Goal: Complete application form: Complete application form

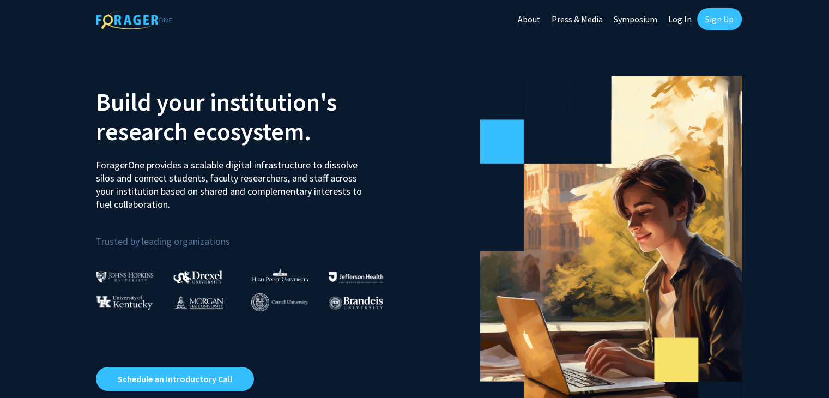
scroll to position [1, 0]
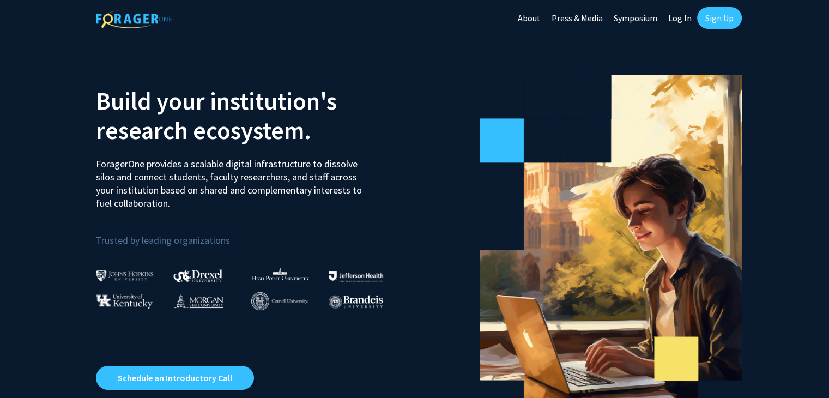
click at [676, 24] on link "Log In" at bounding box center [680, 18] width 34 height 38
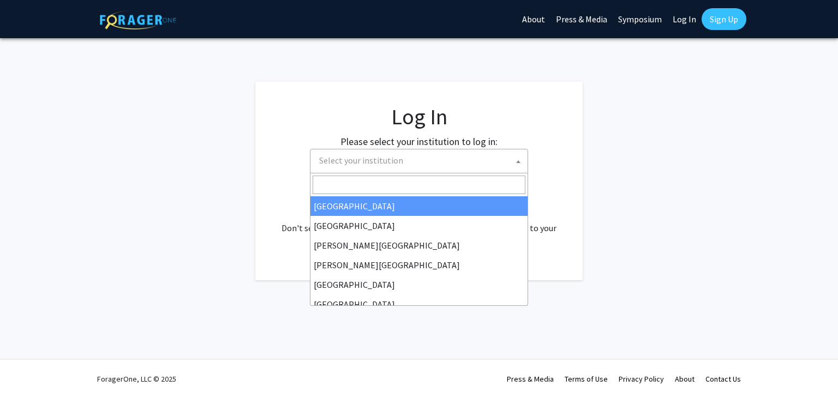
click at [385, 156] on span "Select your institution" at bounding box center [361, 160] width 84 height 11
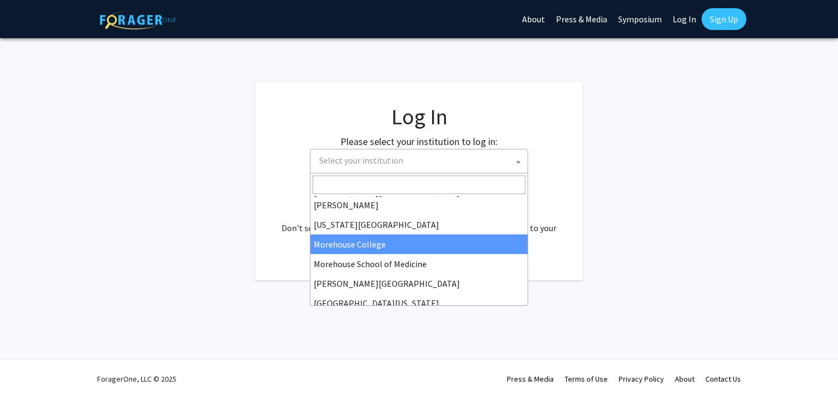
scroll to position [233, 0]
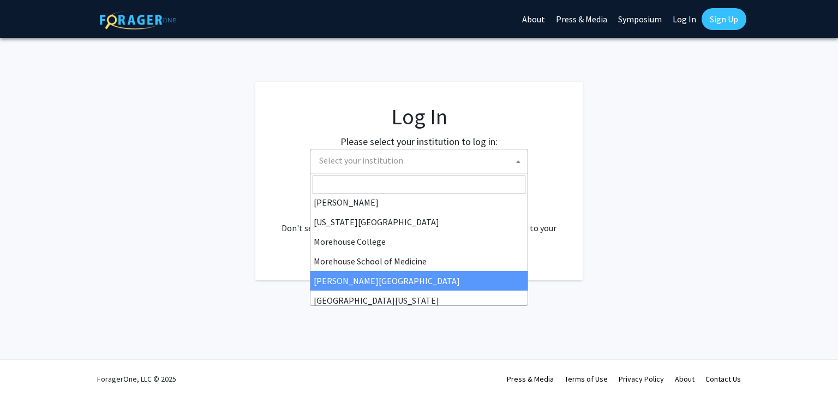
select select "20"
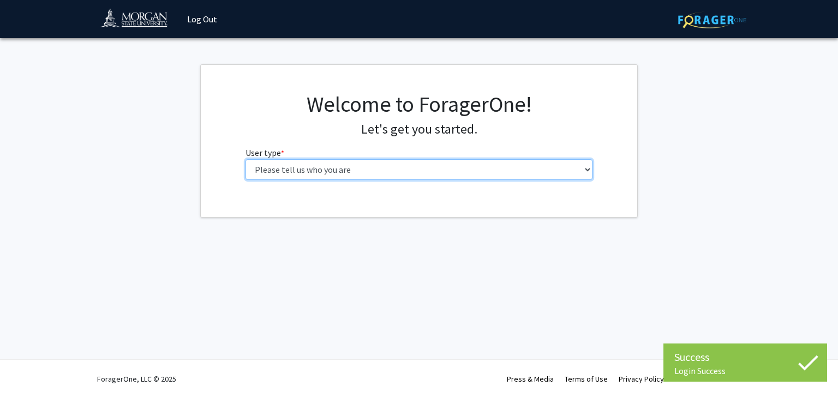
click at [543, 173] on select "Please tell us who you are Undergraduate Student Master's Student Doctoral Cand…" at bounding box center [418, 169] width 347 height 21
select select "1: undergrad"
click at [245, 159] on select "Please tell us who you are Undergraduate Student Master's Student Doctoral Cand…" at bounding box center [418, 169] width 347 height 21
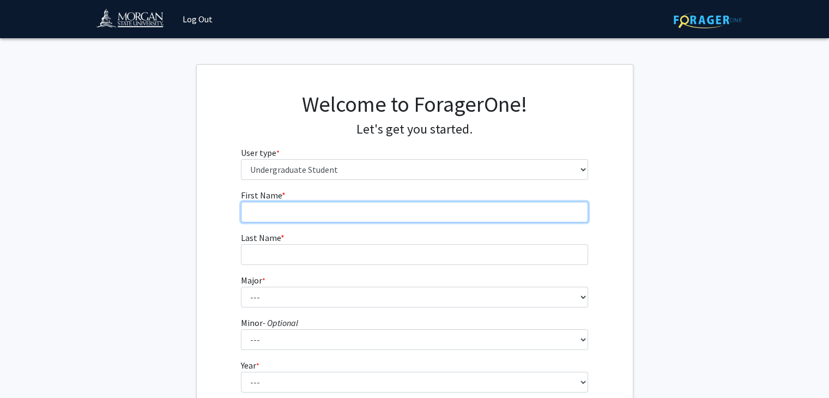
click at [508, 213] on input "First Name * required" at bounding box center [414, 212] width 347 height 21
type input "Christyan-Cordelia"
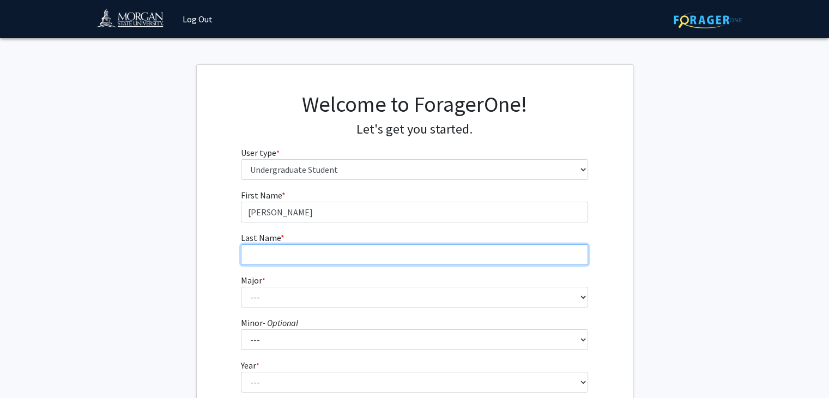
click at [499, 250] on input "Last Name * required" at bounding box center [414, 254] width 347 height 21
type input "West"
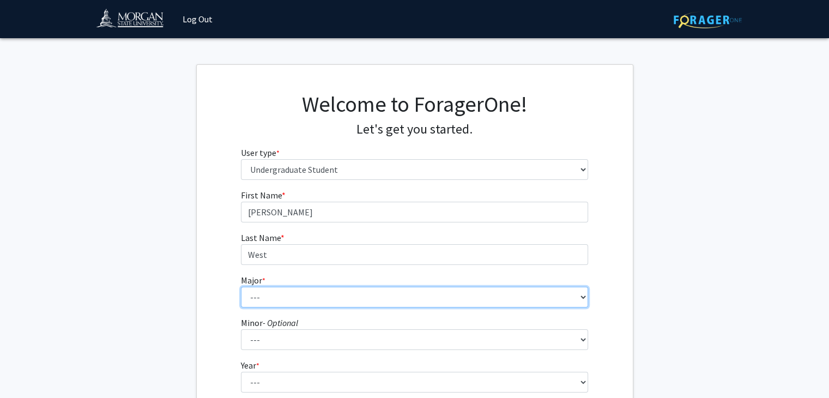
click at [491, 306] on select "--- Accounting Actuarial Science Applied Liberal Studies Architecture and Envir…" at bounding box center [414, 297] width 347 height 21
select select "52: 1642"
click at [241, 287] on select "--- Accounting Actuarial Science Applied Liberal Studies Architecture and Envir…" at bounding box center [414, 297] width 347 height 21
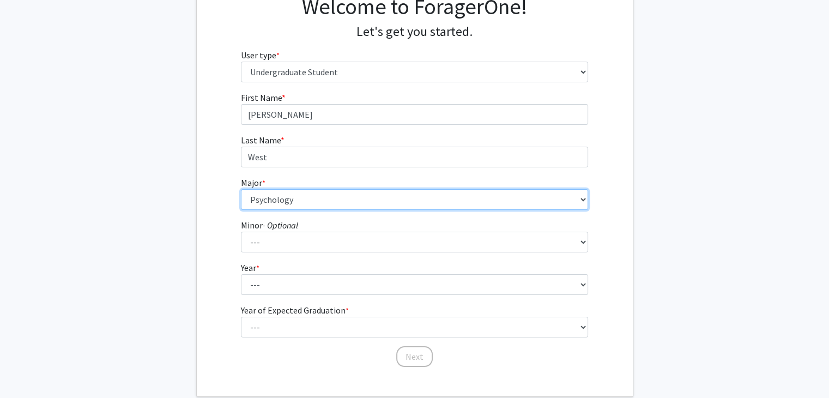
scroll to position [98, 0]
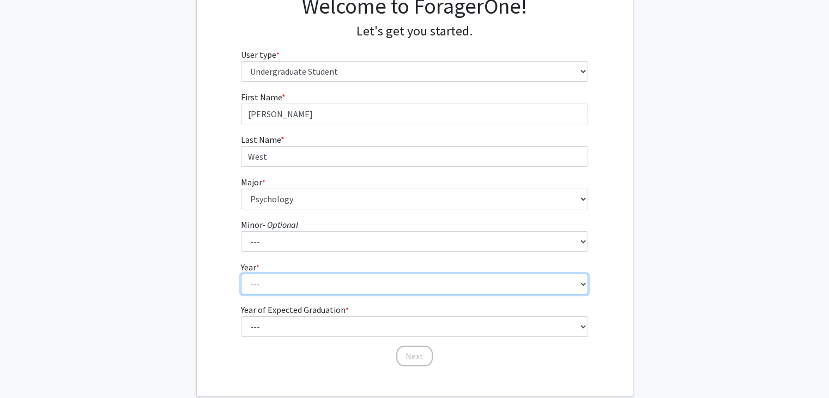
click at [273, 289] on select "--- First-year Sophomore Junior Senior Postbaccalaureate Certificate" at bounding box center [414, 284] width 347 height 21
select select "2: sophomore"
click at [241, 274] on select "--- First-year Sophomore Junior Senior Postbaccalaureate Certificate" at bounding box center [414, 284] width 347 height 21
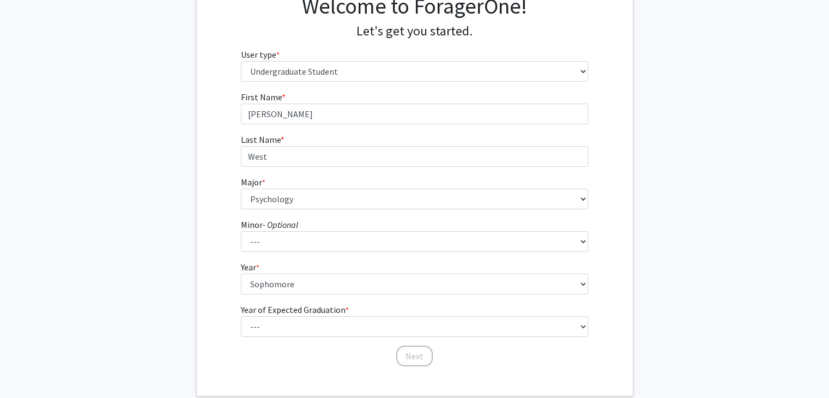
click at [301, 347] on div "Next" at bounding box center [414, 351] width 347 height 11
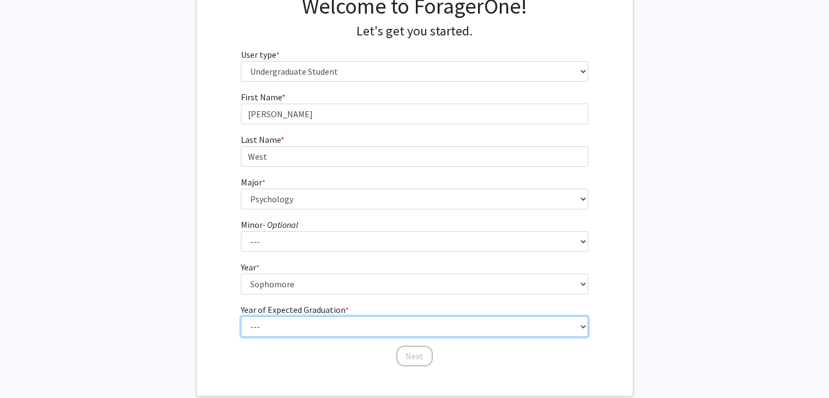
click at [299, 323] on select "--- 2025 2026 2027 2028 2029 2030 2031 2032 2033 2034" at bounding box center [414, 326] width 347 height 21
select select "3: 2027"
click at [241, 316] on select "--- 2025 2026 2027 2028 2029 2030 2031 2032 2033 2034" at bounding box center [414, 326] width 347 height 21
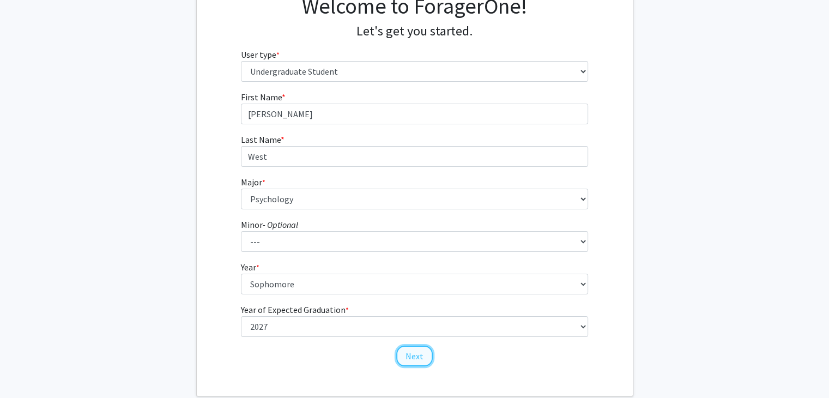
click at [410, 360] on button "Next" at bounding box center [414, 356] width 37 height 21
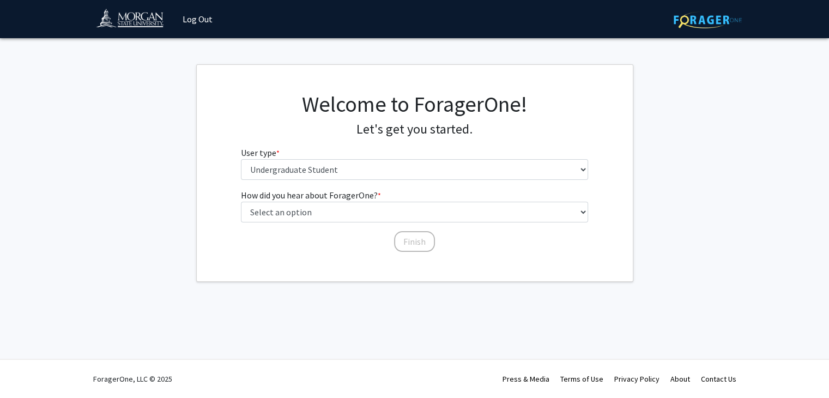
scroll to position [0, 0]
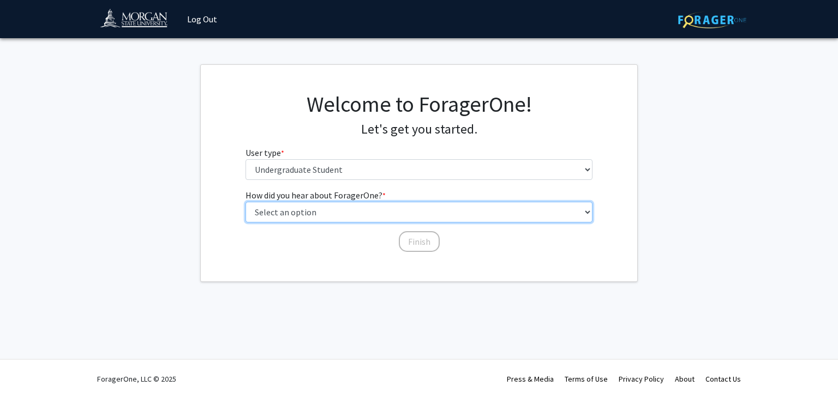
click at [406, 208] on select "Select an option Peer/student recommendation Faculty/staff recommendation Unive…" at bounding box center [418, 212] width 347 height 21
select select "2: faculty_recommendation"
click at [245, 202] on select "Select an option Peer/student recommendation Faculty/staff recommendation Unive…" at bounding box center [418, 212] width 347 height 21
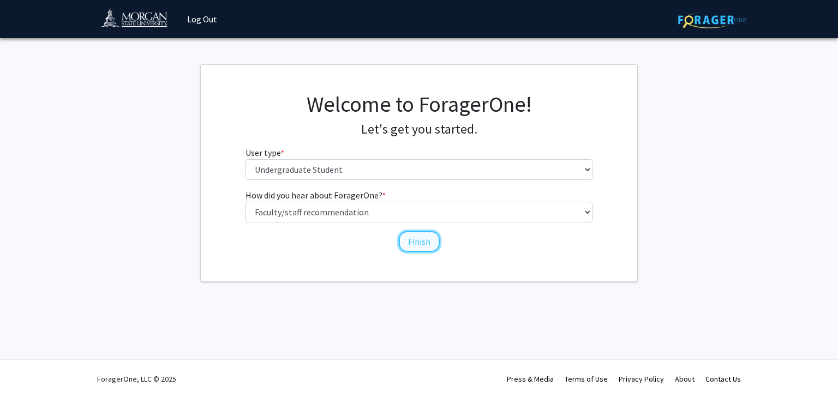
click at [423, 242] on button "Finish" at bounding box center [419, 241] width 41 height 21
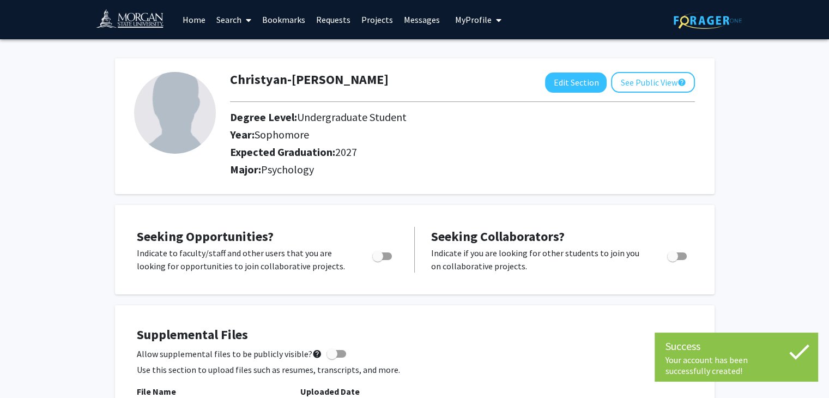
click at [386, 256] on span "Toggle" at bounding box center [382, 257] width 20 height 8
click at [378, 260] on input "Are you actively seeking opportunities?" at bounding box center [377, 260] width 1 height 1
checkbox input "true"
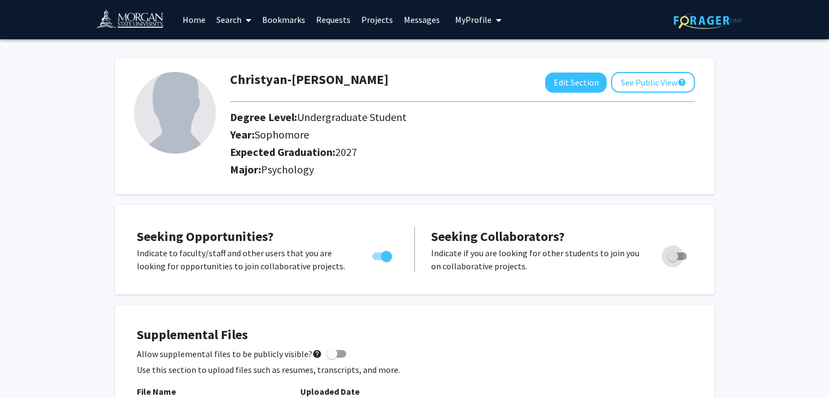
click at [682, 255] on span "Toggle" at bounding box center [678, 257] width 20 height 8
click at [673, 260] on input "Would you like to receive other student requests to work with you?" at bounding box center [672, 260] width 1 height 1
checkbox input "true"
